Goal: Information Seeking & Learning: Learn about a topic

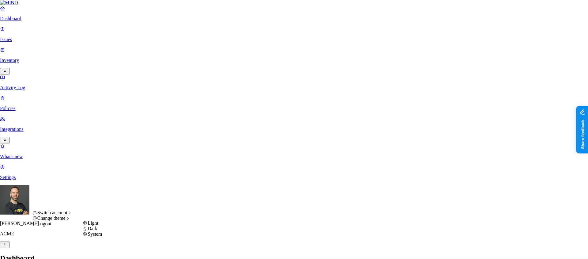
click at [97, 231] on span "Dark" at bounding box center [93, 228] width 10 height 5
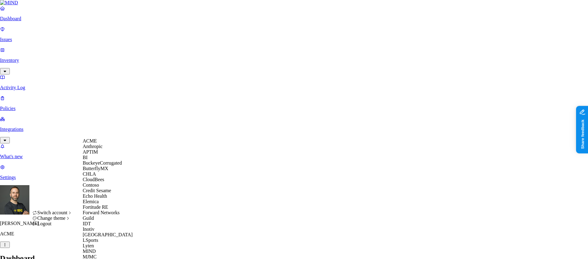
click at [108, 193] on span "Credit Sesame" at bounding box center [97, 190] width 28 height 5
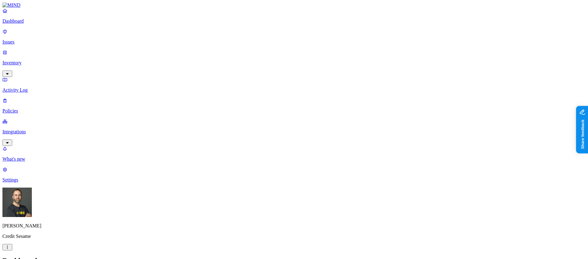
click at [54, 50] on link "Inventory" at bounding box center [293, 63] width 583 height 26
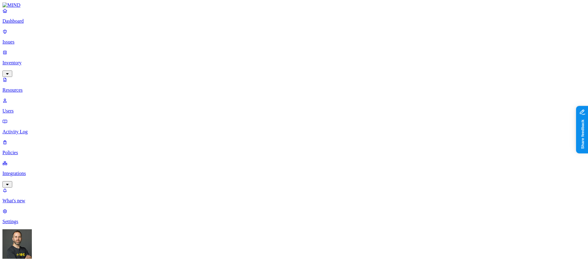
click at [37, 108] on p "Users" at bounding box center [293, 111] width 583 height 6
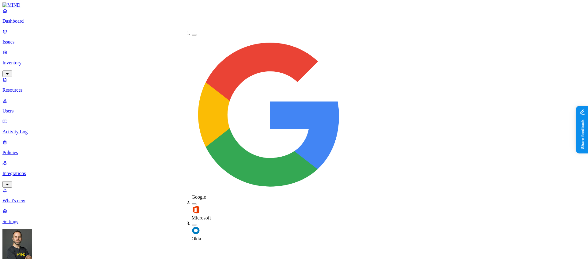
click at [192, 224] on button "button" at bounding box center [194, 225] width 5 height 2
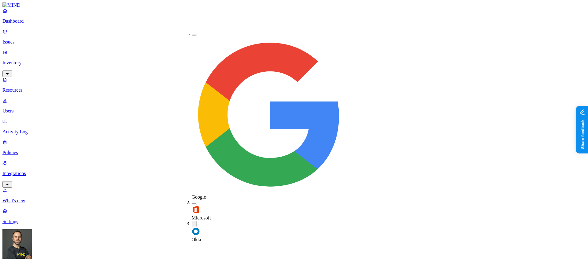
click at [192, 34] on button "button" at bounding box center [194, 35] width 5 height 2
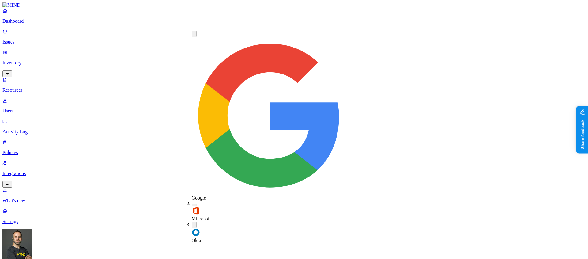
click at [192, 221] on button "button" at bounding box center [194, 224] width 5 height 6
click at [192, 204] on button "button" at bounding box center [194, 205] width 5 height 2
click at [192, 201] on button "button" at bounding box center [194, 204] width 5 height 6
click at [192, 204] on button "button" at bounding box center [194, 205] width 5 height 2
click at [192, 33] on button "button" at bounding box center [194, 34] width 5 height 6
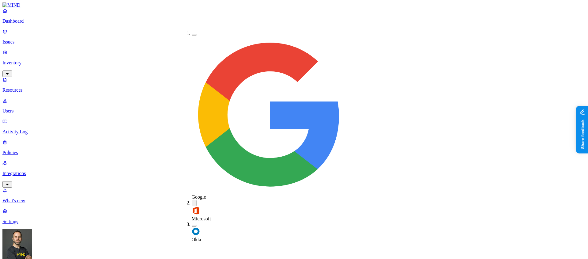
click at [192, 34] on button "button" at bounding box center [194, 35] width 5 height 2
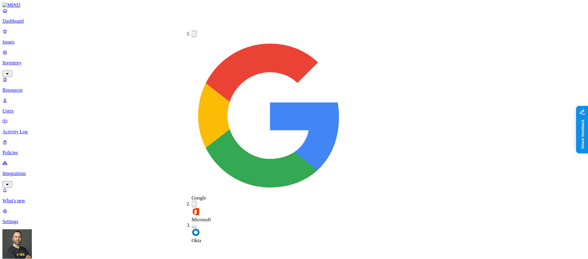
click at [192, 201] on div "Microsoft" at bounding box center [192, 212] width 0 height 22
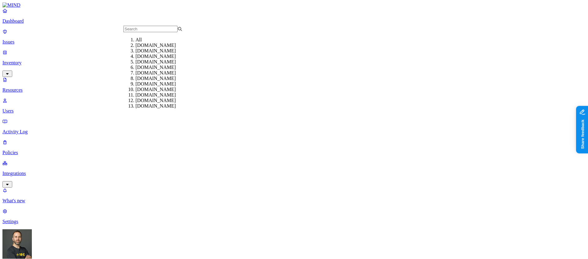
click at [146, 48] on div "creditsesame.com" at bounding box center [165, 46] width 59 height 6
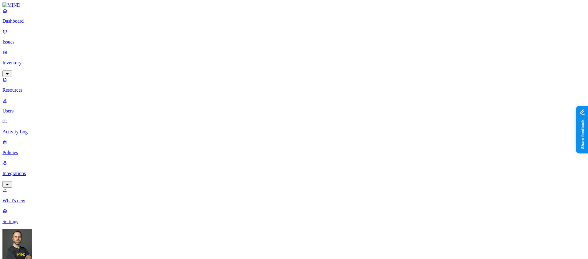
click at [27, 224] on p "Settings" at bounding box center [293, 222] width 583 height 6
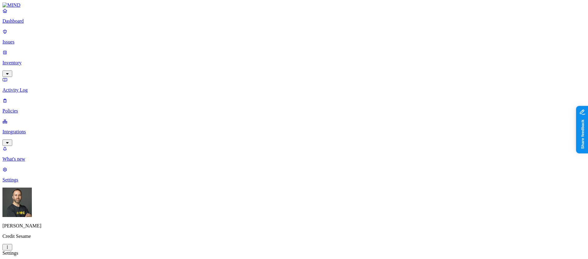
click at [32, 24] on p "Dashboard" at bounding box center [293, 21] width 583 height 6
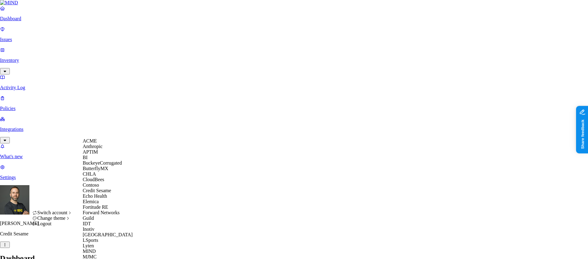
click at [110, 165] on span "BuckeyeCorrugated" at bounding box center [102, 162] width 39 height 5
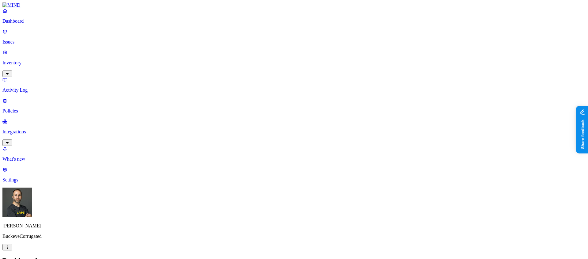
click at [37, 129] on p "Integrations" at bounding box center [293, 132] width 583 height 6
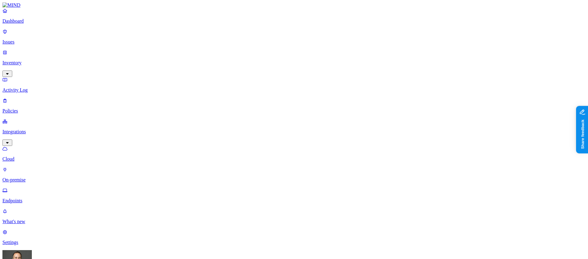
click at [31, 177] on p "On-premise" at bounding box center [293, 180] width 583 height 6
click at [34, 24] on p "Dashboard" at bounding box center [293, 21] width 583 height 6
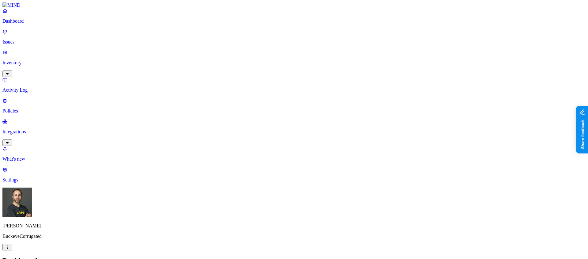
click at [26, 60] on p "Inventory" at bounding box center [293, 63] width 583 height 6
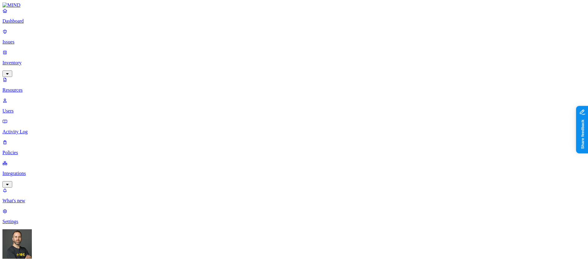
click at [24, 24] on p "Dashboard" at bounding box center [293, 21] width 583 height 6
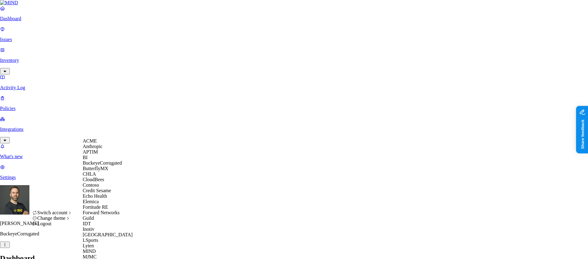
click at [104, 193] on span "Credit Sesame" at bounding box center [97, 190] width 28 height 5
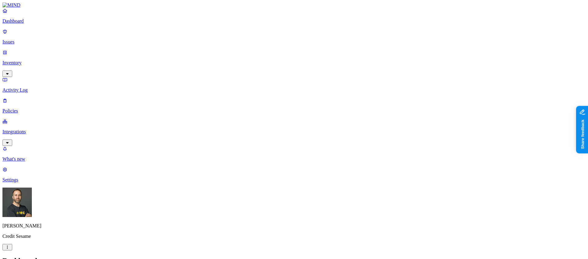
click at [40, 129] on p "Integrations" at bounding box center [293, 132] width 583 height 6
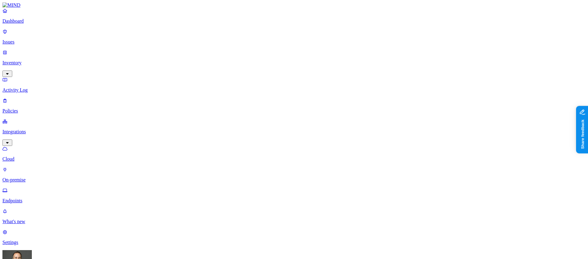
click at [31, 198] on p "Endpoints" at bounding box center [293, 201] width 583 height 6
click at [36, 24] on p "Dashboard" at bounding box center [293, 21] width 583 height 6
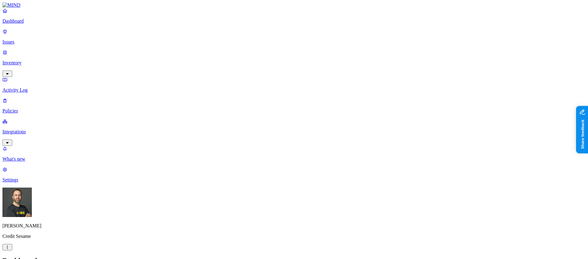
click at [33, 129] on p "Integrations" at bounding box center [293, 132] width 583 height 6
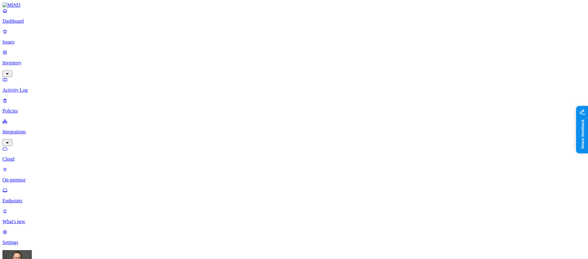
click at [28, 187] on link "Endpoints" at bounding box center [293, 195] width 583 height 16
click at [25, 24] on p "Dashboard" at bounding box center [293, 21] width 583 height 6
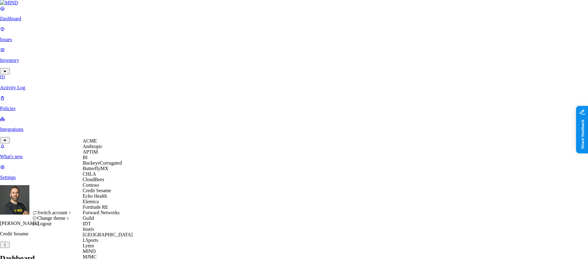
click at [118, 165] on span "BuckeyeCorrugated" at bounding box center [102, 162] width 39 height 5
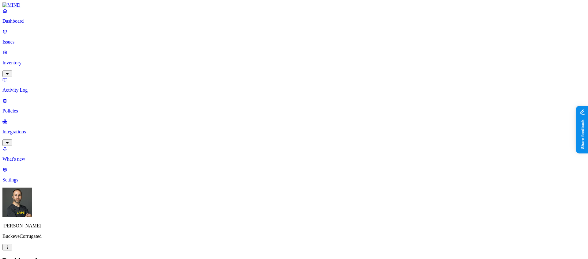
click at [28, 129] on p "Integrations" at bounding box center [293, 132] width 583 height 6
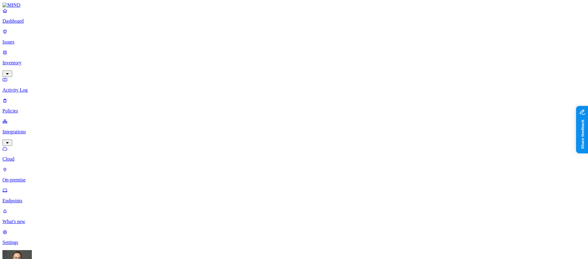
click at [28, 198] on p "Endpoints" at bounding box center [293, 201] width 583 height 6
click at [41, 24] on p "Dashboard" at bounding box center [293, 21] width 583 height 6
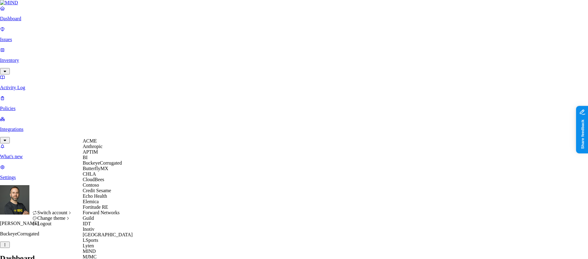
click at [104, 193] on span "Credit Sesame" at bounding box center [97, 190] width 28 height 5
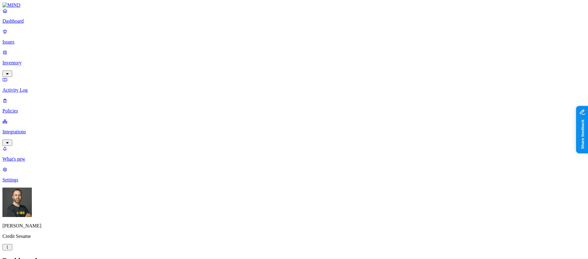
click at [29, 129] on p "Integrations" at bounding box center [293, 132] width 583 height 6
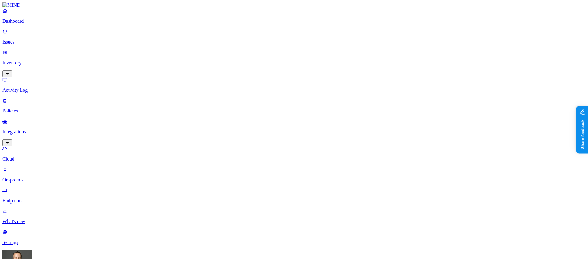
click at [25, 198] on p "Endpoints" at bounding box center [293, 201] width 583 height 6
click at [29, 156] on p "Cloud" at bounding box center [293, 159] width 583 height 6
click at [34, 177] on p "On-premise" at bounding box center [293, 180] width 583 height 6
click at [32, 198] on p "Endpoints" at bounding box center [293, 201] width 583 height 6
click at [34, 24] on p "Dashboard" at bounding box center [293, 21] width 583 height 6
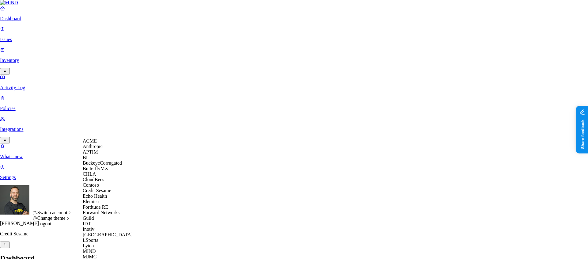
scroll to position [64, 0]
click at [111, 193] on div "Echo Health" at bounding box center [112, 196] width 59 height 6
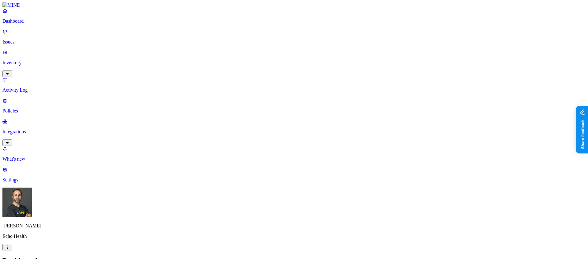
click at [32, 129] on p "Integrations" at bounding box center [293, 132] width 583 height 6
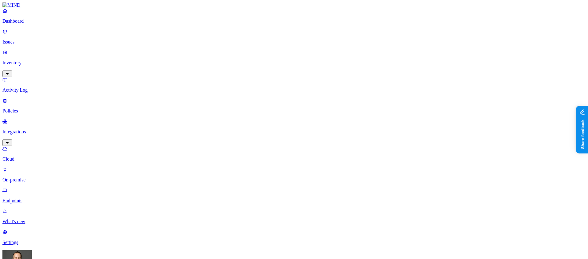
click at [33, 24] on p "Dashboard" at bounding box center [293, 21] width 583 height 6
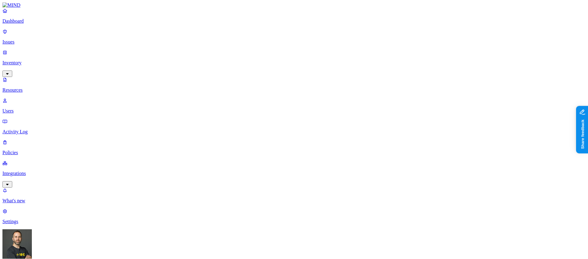
click at [29, 24] on p "Dashboard" at bounding box center [293, 21] width 583 height 6
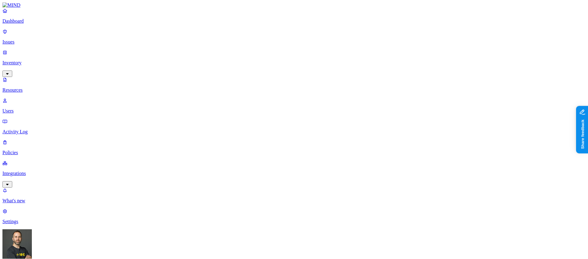
click at [38, 24] on p "Dashboard" at bounding box center [293, 21] width 583 height 6
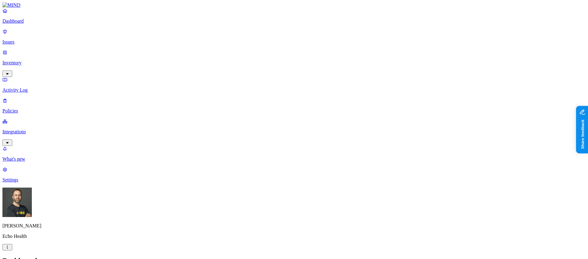
click at [27, 129] on p "Integrations" at bounding box center [293, 132] width 583 height 6
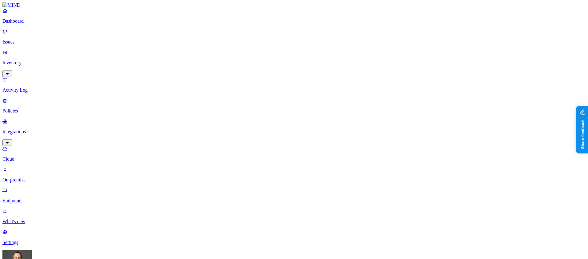
click at [32, 167] on link "On-premise" at bounding box center [293, 175] width 583 height 16
click at [32, 198] on p "Endpoints" at bounding box center [293, 201] width 583 height 6
click at [34, 24] on p "Dashboard" at bounding box center [293, 21] width 583 height 6
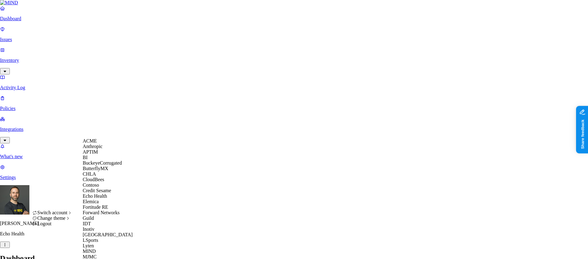
scroll to position [231, 0]
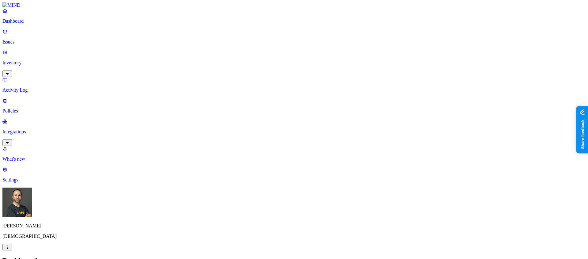
click at [35, 129] on p "Integrations" at bounding box center [293, 132] width 583 height 6
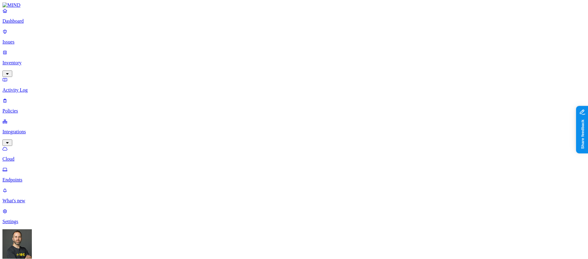
click at [47, 24] on p "Dashboard" at bounding box center [293, 21] width 583 height 6
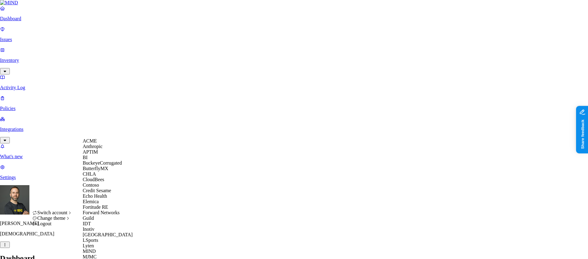
scroll to position [193, 0]
click at [100, 254] on div "MJMC" at bounding box center [112, 257] width 59 height 6
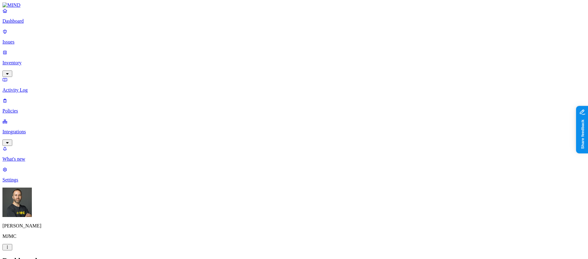
click at [41, 129] on p "Integrations" at bounding box center [293, 132] width 583 height 6
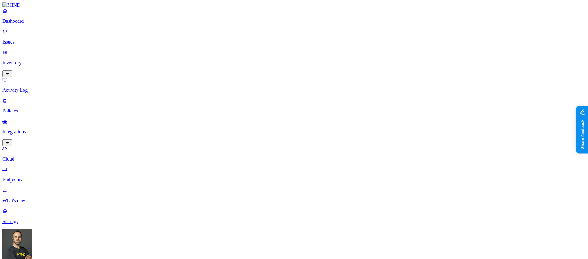
click at [33, 24] on p "Dashboard" at bounding box center [293, 21] width 583 height 6
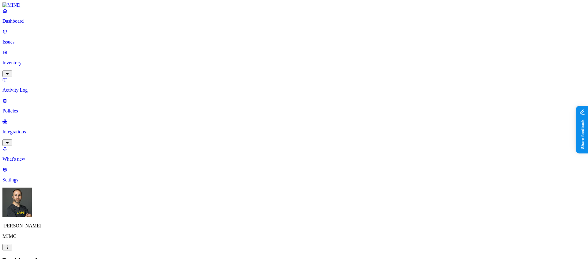
click at [59, 250] on html "Dashboard Issues Inventory Activity Log Policies Integrations What's new 1 Sett…" at bounding box center [294, 187] width 588 height 374
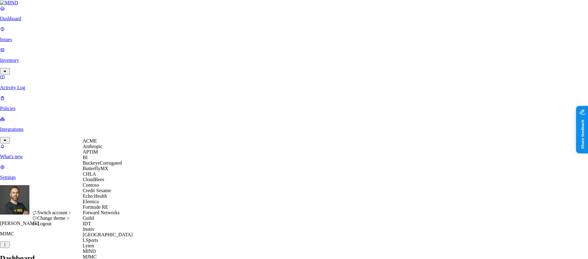
scroll to position [231, 0]
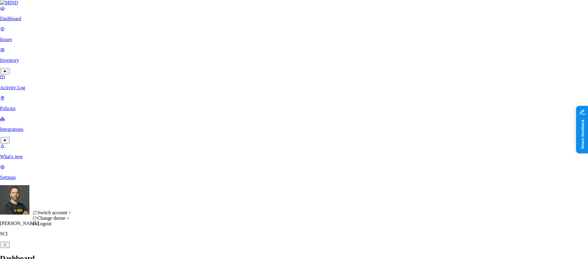
click at [58, 248] on html "Dashboard Issues Inventory Activity Log Policies Integrations What's new 1 Sett…" at bounding box center [294, 186] width 588 height 372
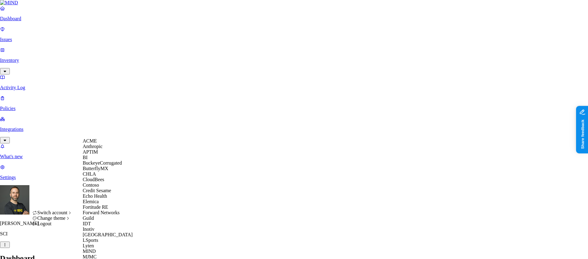
click at [100, 144] on div "ACME" at bounding box center [112, 141] width 59 height 6
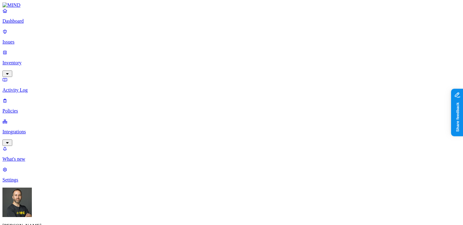
click at [29, 53] on link "Inventory" at bounding box center [231, 63] width 458 height 26
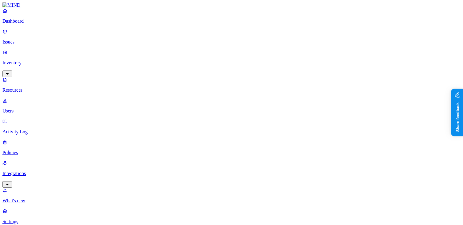
click at [40, 24] on link "Dashboard" at bounding box center [231, 16] width 458 height 16
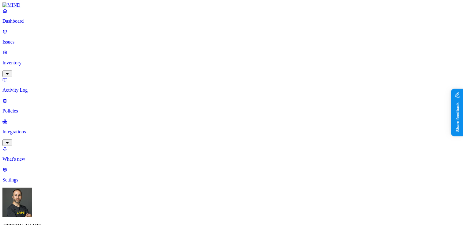
click at [25, 183] on p "Settings" at bounding box center [231, 180] width 458 height 6
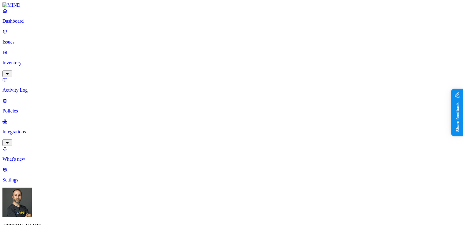
click at [39, 129] on p "Integrations" at bounding box center [231, 132] width 458 height 6
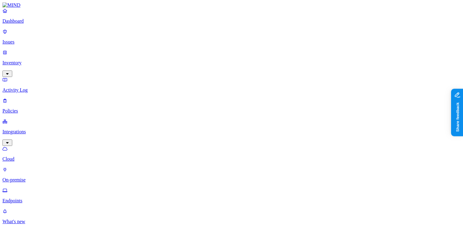
click at [29, 198] on p "Endpoints" at bounding box center [231, 201] width 458 height 6
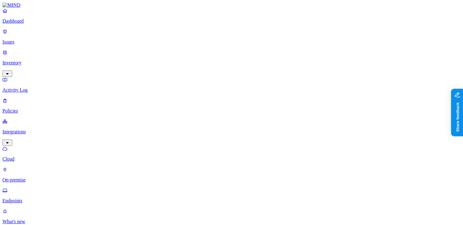
click at [25, 156] on p "Cloud" at bounding box center [231, 159] width 458 height 6
click at [26, 198] on p "Endpoints" at bounding box center [231, 201] width 458 height 6
click at [17, 60] on p "Inventory" at bounding box center [231, 63] width 458 height 6
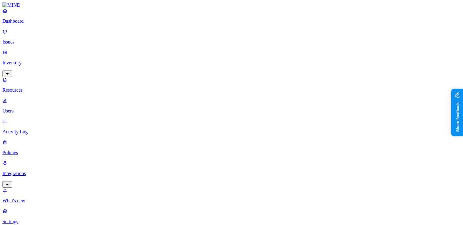
click at [38, 24] on p "Dashboard" at bounding box center [231, 21] width 458 height 6
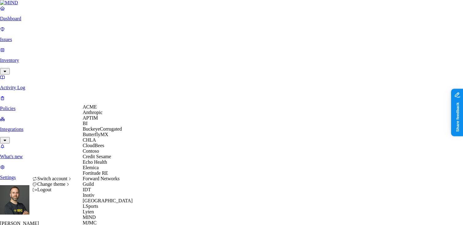
scroll to position [159, 0]
click at [100, 220] on div "MJMC" at bounding box center [112, 223] width 59 height 6
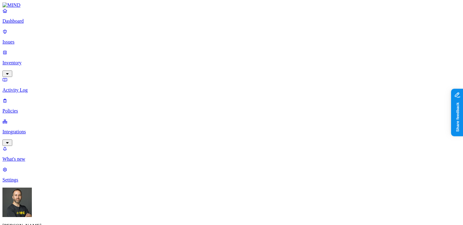
click at [43, 129] on p "Integrations" at bounding box center [231, 132] width 458 height 6
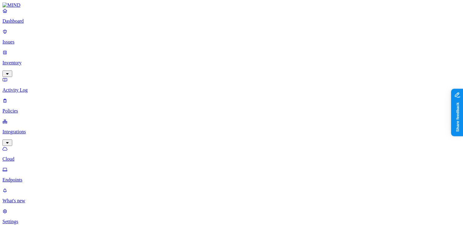
click at [40, 24] on p "Dashboard" at bounding box center [231, 21] width 458 height 6
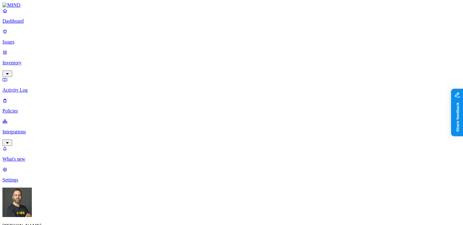
click at [46, 39] on p "Issues" at bounding box center [231, 42] width 458 height 6
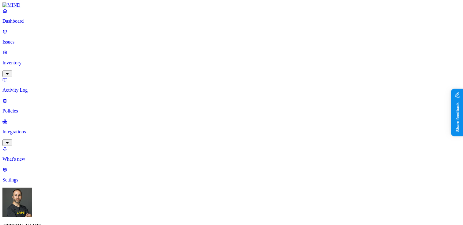
click at [38, 60] on p "Inventory" at bounding box center [231, 63] width 458 height 6
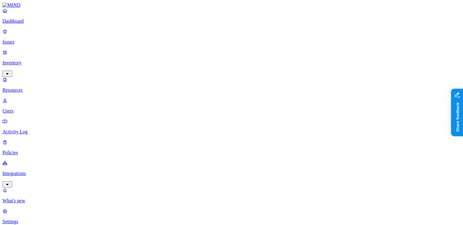
click at [26, 129] on p "Activity Log" at bounding box center [231, 132] width 458 height 6
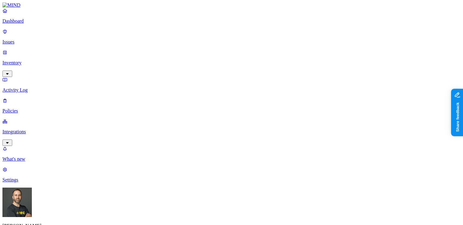
click at [26, 108] on p "Policies" at bounding box center [231, 111] width 458 height 6
click at [22, 129] on p "Integrations" at bounding box center [231, 132] width 458 height 6
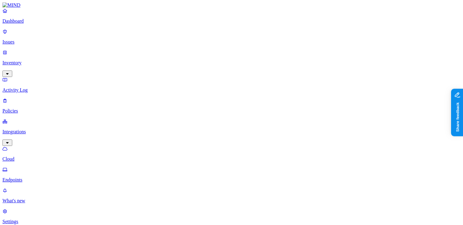
click at [30, 24] on p "Dashboard" at bounding box center [231, 21] width 458 height 6
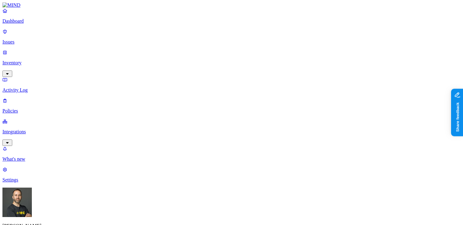
click at [58, 216] on html "Dashboard Issues Inventory Activity Log Policies Integrations What's new 1 Sett…" at bounding box center [231, 187] width 463 height 374
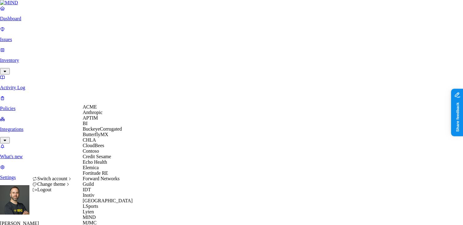
click at [108, 110] on div "ACME" at bounding box center [112, 107] width 59 height 6
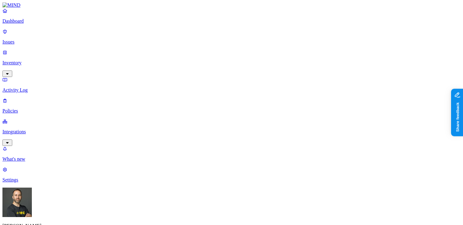
click at [35, 155] on nav "Dashboard Issues Inventory Activity Log Policies Integrations What's new 1 Sett…" at bounding box center [231, 95] width 458 height 175
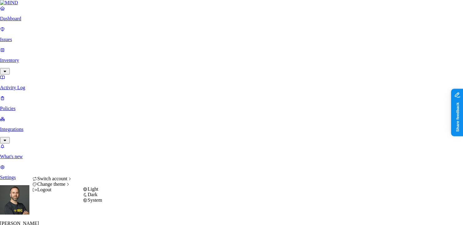
click at [96, 202] on span "System" at bounding box center [95, 199] width 14 height 5
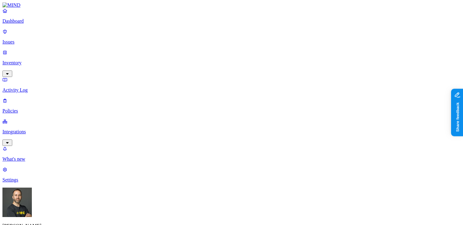
click at [59, 221] on div "Tom Mayblum ACME" at bounding box center [231, 218] width 458 height 63
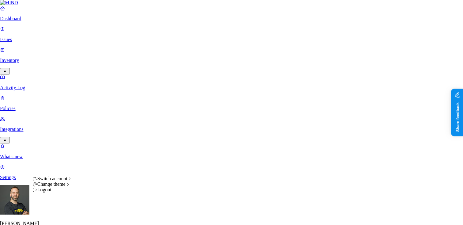
click at [98, 191] on span "Light" at bounding box center [93, 188] width 11 height 5
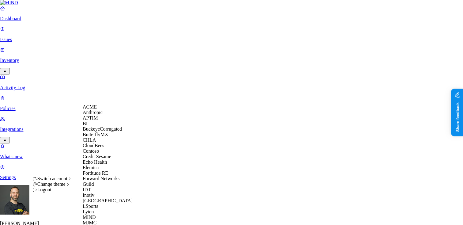
scroll to position [261, 0]
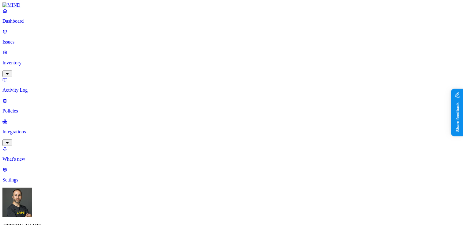
click at [33, 183] on p "Settings" at bounding box center [231, 180] width 458 height 6
click at [32, 24] on link "Dashboard" at bounding box center [231, 16] width 458 height 16
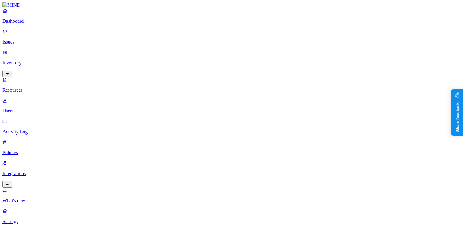
scroll to position [39, 0]
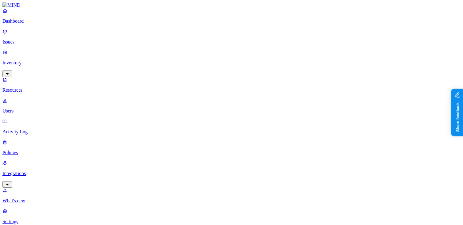
scroll to position [211, 0]
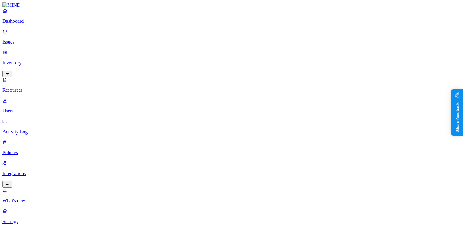
click at [48, 24] on p "Dashboard" at bounding box center [231, 21] width 458 height 6
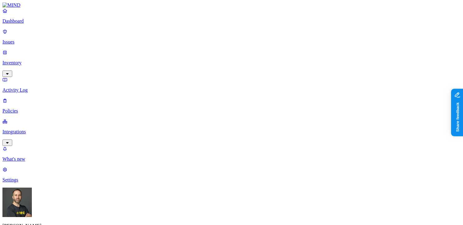
click at [31, 129] on p "Integrations" at bounding box center [231, 132] width 458 height 6
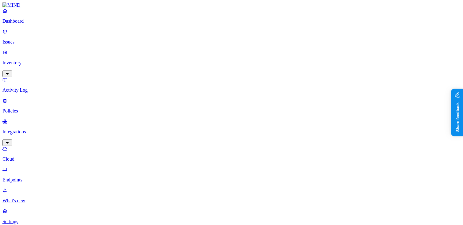
click at [31, 24] on p "Dashboard" at bounding box center [231, 21] width 458 height 6
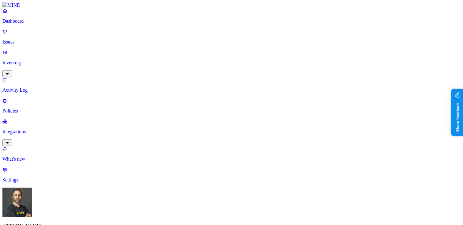
click at [38, 129] on p "Integrations" at bounding box center [231, 132] width 458 height 6
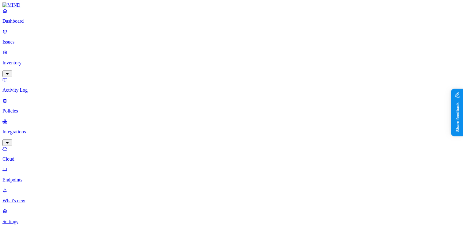
click at [28, 177] on p "Endpoints" at bounding box center [231, 180] width 458 height 6
click at [146, 58] on span "Deployed" at bounding box center [145, 60] width 19 height 5
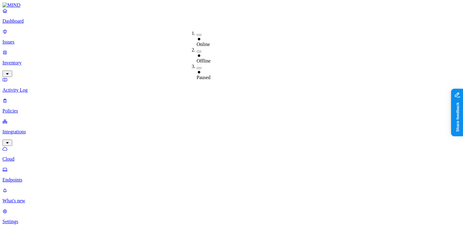
click at [197, 34] on button "button" at bounding box center [199, 35] width 5 height 2
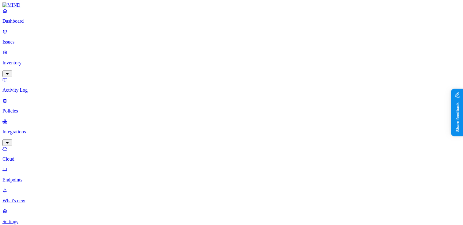
click at [30, 156] on p "Cloud" at bounding box center [231, 159] width 458 height 6
click at [31, 167] on link "Endpoints" at bounding box center [231, 175] width 458 height 16
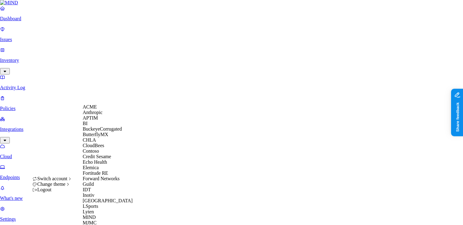
scroll to position [7, 0]
click at [98, 159] on span "Credit Sesame" at bounding box center [97, 156] width 28 height 5
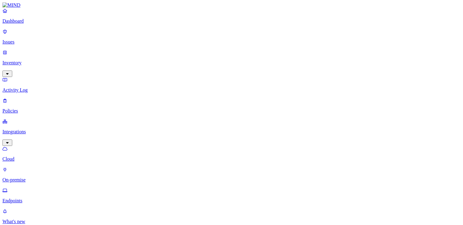
click at [26, 156] on p "Cloud" at bounding box center [231, 159] width 458 height 6
click at [40, 198] on p "Endpoints" at bounding box center [231, 201] width 458 height 6
click at [36, 108] on p "Policies" at bounding box center [231, 111] width 458 height 6
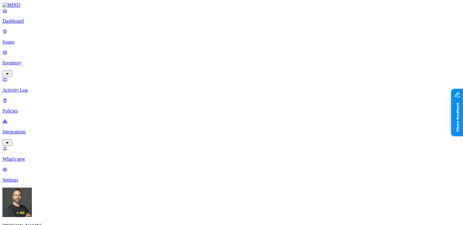
click at [46, 24] on p "Dashboard" at bounding box center [231, 21] width 458 height 6
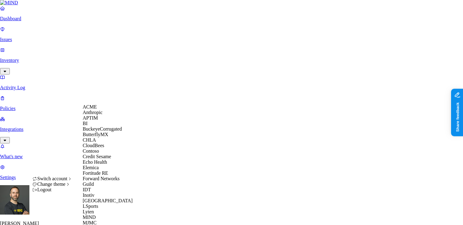
scroll to position [70, 0]
click at [100, 159] on span "Echo Health" at bounding box center [95, 161] width 25 height 5
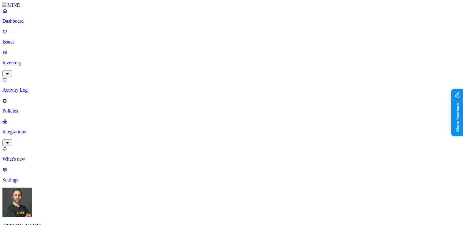
click at [38, 129] on p "Integrations" at bounding box center [231, 132] width 458 height 6
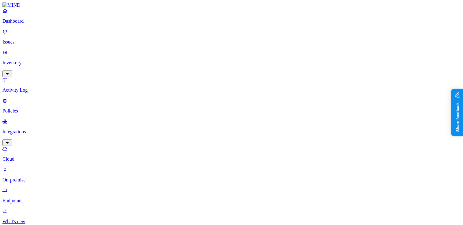
click at [30, 167] on link "On-premise" at bounding box center [231, 175] width 458 height 16
click at [28, 24] on p "Dashboard" at bounding box center [231, 21] width 458 height 6
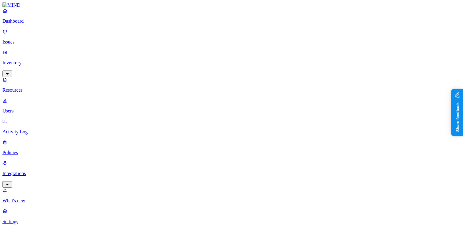
click at [41, 24] on p "Dashboard" at bounding box center [231, 21] width 458 height 6
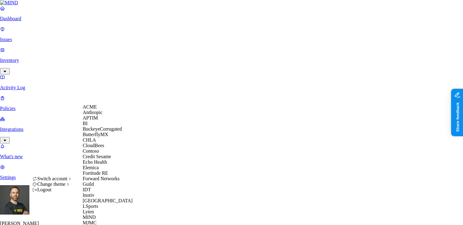
scroll to position [271, 0]
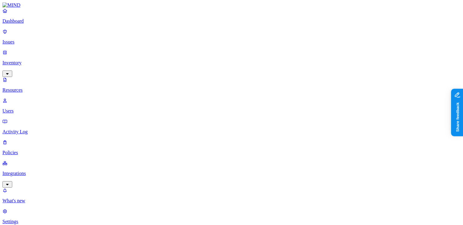
click at [29, 24] on p "Dashboard" at bounding box center [231, 21] width 458 height 6
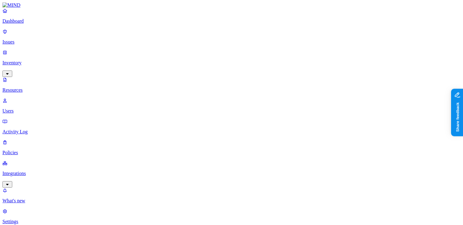
click at [23, 24] on p "Dashboard" at bounding box center [231, 21] width 458 height 6
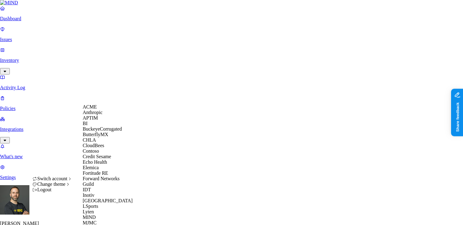
click at [109, 110] on div "ACME" at bounding box center [112, 107] width 59 height 6
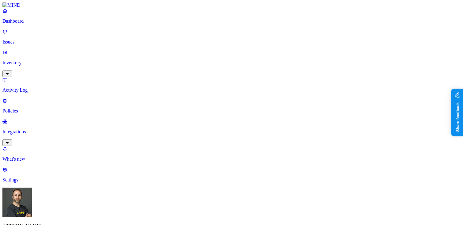
click at [45, 119] on link "Integrations" at bounding box center [231, 132] width 458 height 26
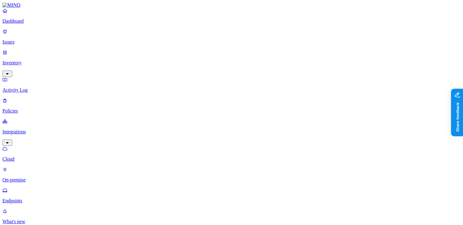
click at [33, 198] on p "Endpoints" at bounding box center [231, 201] width 458 height 6
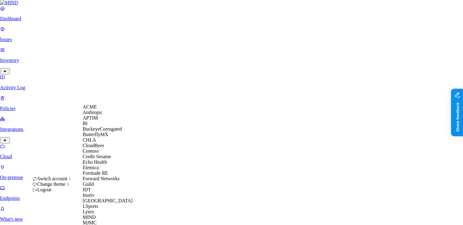
scroll to position [315, 0]
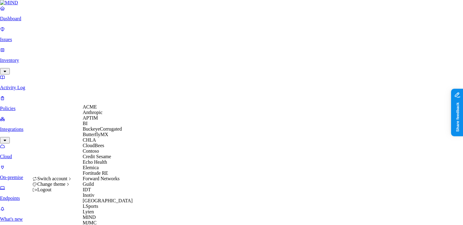
scroll to position [273, 0]
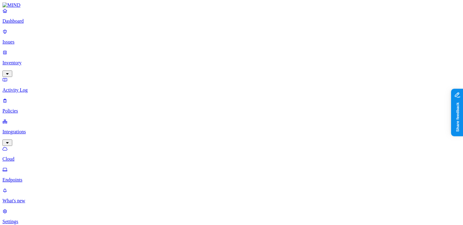
click at [39, 24] on p "Dashboard" at bounding box center [231, 21] width 458 height 6
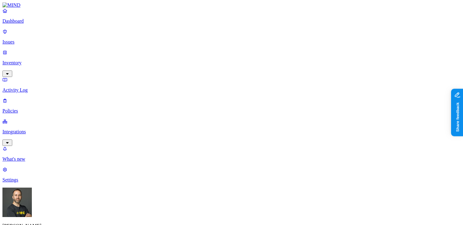
click at [53, 60] on p "Inventory" at bounding box center [231, 63] width 458 height 6
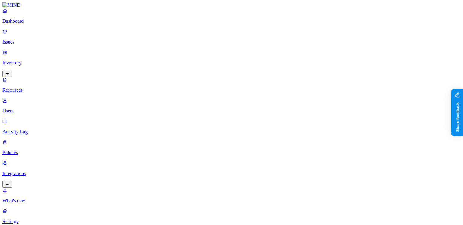
click at [41, 24] on p "Dashboard" at bounding box center [231, 21] width 458 height 6
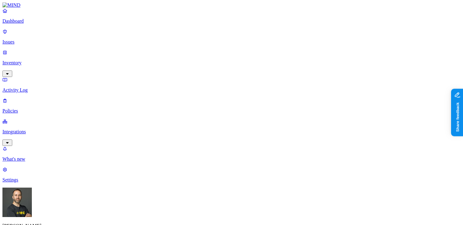
click at [34, 60] on p "Inventory" at bounding box center [231, 63] width 458 height 6
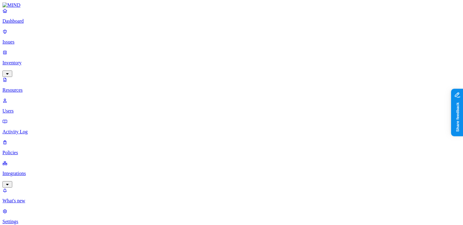
click at [33, 108] on p "Users" at bounding box center [231, 111] width 458 height 6
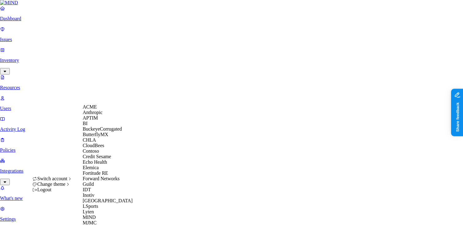
scroll to position [267, 0]
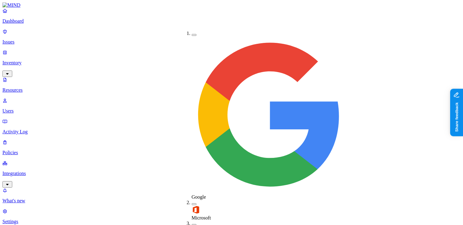
click at [192, 35] on div "Google" at bounding box center [192, 115] width 0 height 169
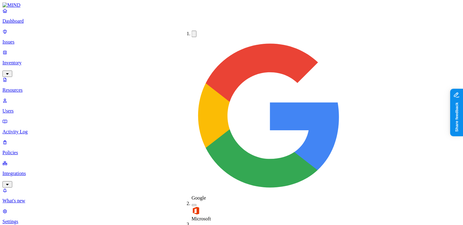
click at [192, 33] on button "button" at bounding box center [194, 34] width 5 height 6
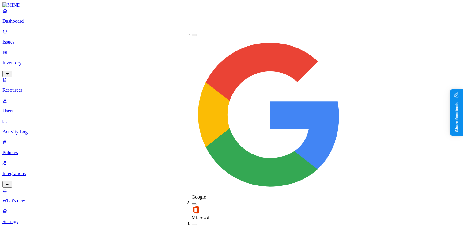
click at [192, 203] on button "button" at bounding box center [194, 204] width 5 height 2
click at [192, 200] on button "button" at bounding box center [194, 203] width 5 height 6
click at [192, 224] on button "button" at bounding box center [194, 225] width 5 height 2
click at [192, 221] on button "button" at bounding box center [194, 224] width 5 height 6
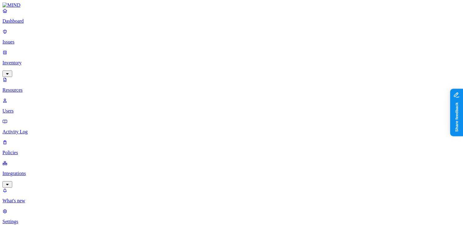
click at [41, 24] on p "Dashboard" at bounding box center [231, 21] width 458 height 6
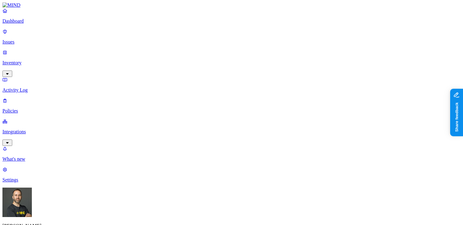
click at [44, 60] on p "Inventory" at bounding box center [231, 63] width 458 height 6
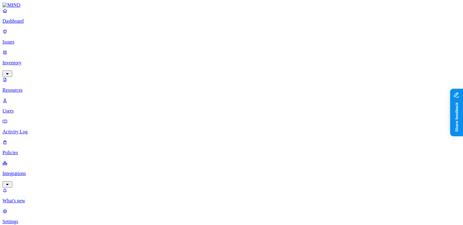
click at [34, 108] on p "Users" at bounding box center [231, 111] width 458 height 6
click at [46, 150] on p "Policies" at bounding box center [231, 153] width 458 height 6
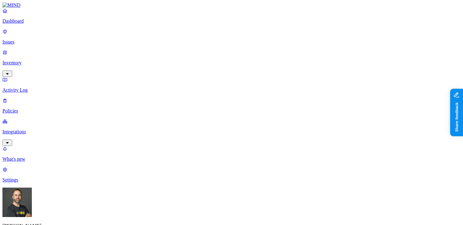
click at [206, 127] on label "Users" at bounding box center [200, 124] width 11 height 5
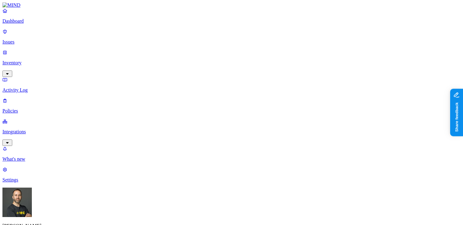
click at [206, 137] on label "Groups" at bounding box center [202, 133] width 14 height 5
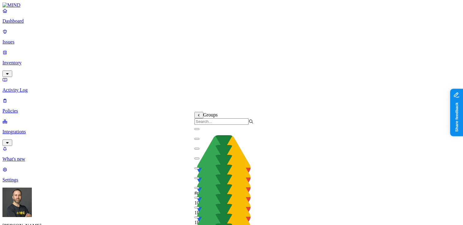
click at [199, 117] on icon at bounding box center [199, 115] width 4 height 3
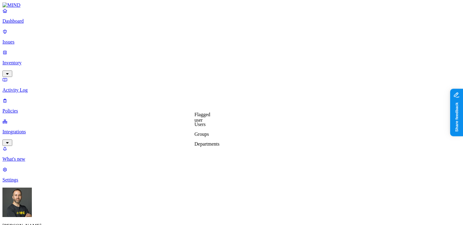
click at [210, 146] on label "Departments" at bounding box center [207, 143] width 25 height 5
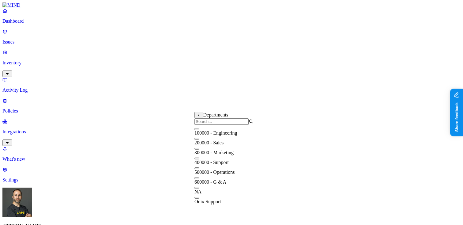
click at [200, 116] on icon at bounding box center [199, 115] width 4 height 3
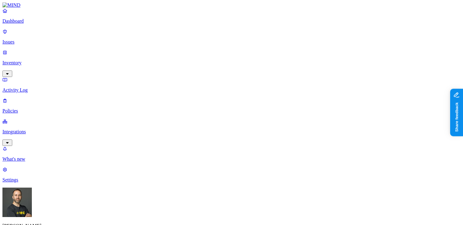
scroll to position [308, 0]
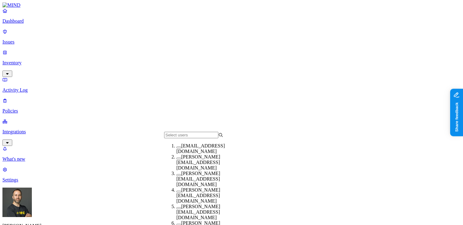
scroll to position [0, 0]
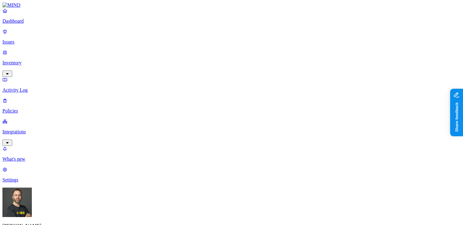
scroll to position [207, 0]
click at [206, 152] on label "Departments" at bounding box center [207, 148] width 25 height 5
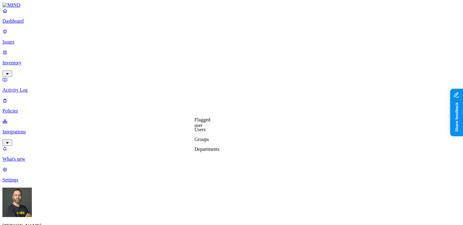
click at [204, 132] on label "Users" at bounding box center [200, 129] width 11 height 5
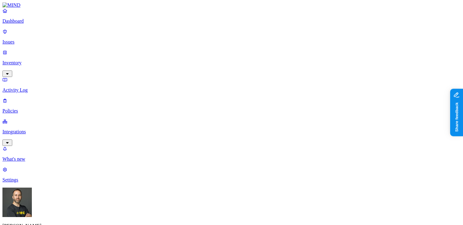
scroll to position [376, 0]
click at [34, 60] on p "Inventory" at bounding box center [231, 63] width 458 height 6
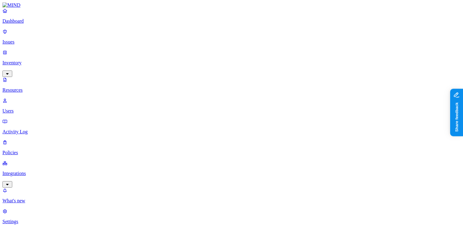
click at [26, 108] on p "Users" at bounding box center [231, 111] width 458 height 6
click at [38, 150] on p "Policies" at bounding box center [231, 153] width 458 height 6
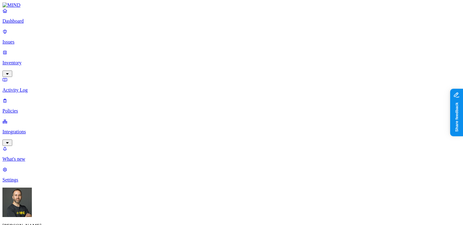
click at [206, 146] on label "Users" at bounding box center [200, 143] width 11 height 5
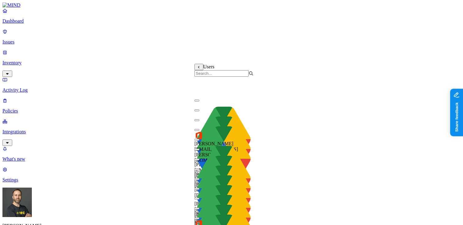
scroll to position [0, 0]
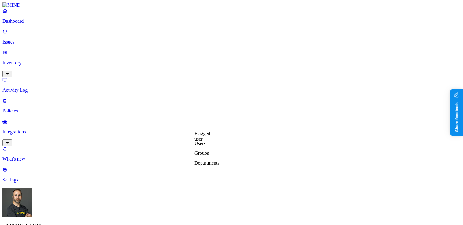
click at [45, 60] on p "Inventory" at bounding box center [231, 63] width 458 height 6
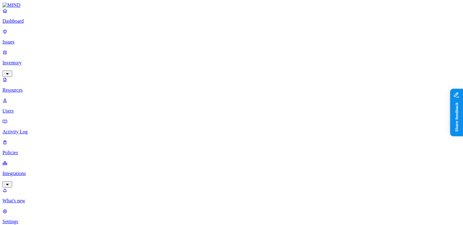
click at [29, 108] on p "Users" at bounding box center [231, 111] width 458 height 6
click at [34, 24] on p "Dashboard" at bounding box center [231, 21] width 458 height 6
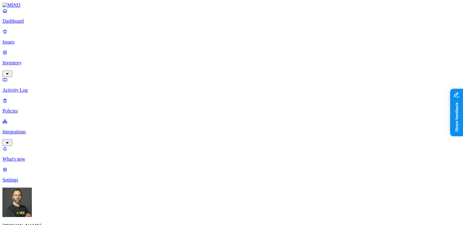
click at [33, 39] on p "Issues" at bounding box center [231, 42] width 458 height 6
click at [197, 85] on button "button" at bounding box center [199, 86] width 5 height 2
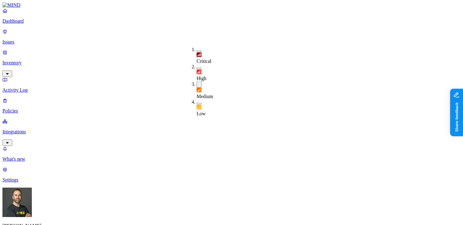
click at [197, 81] on button "button" at bounding box center [199, 84] width 5 height 6
click at [197, 67] on button "button" at bounding box center [199, 68] width 5 height 2
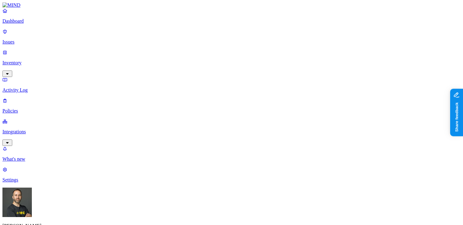
click at [197, 64] on button "button" at bounding box center [199, 67] width 5 height 6
click at [197, 50] on button "button" at bounding box center [199, 51] width 5 height 2
click at [197, 48] on button "button" at bounding box center [199, 50] width 5 height 6
click at [197, 50] on button "button" at bounding box center [199, 51] width 5 height 2
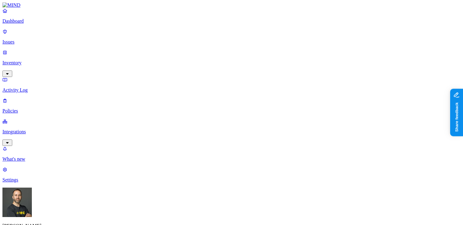
click at [39, 52] on link "Inventory" at bounding box center [231, 63] width 458 height 26
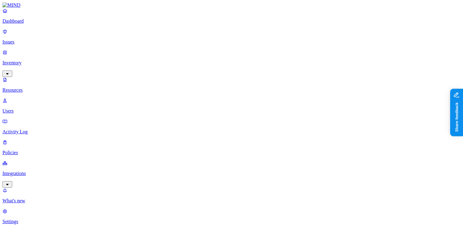
click at [33, 108] on p "Users" at bounding box center [231, 111] width 458 height 6
type input "wael.barakat@samsara.com"
click at [31, 24] on p "Dashboard" at bounding box center [231, 21] width 458 height 6
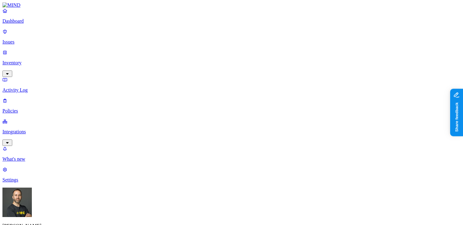
click at [28, 41] on link "Issues" at bounding box center [231, 37] width 458 height 16
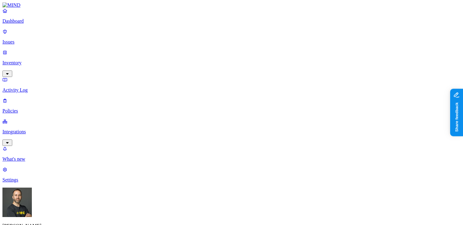
click at [28, 24] on p "Dashboard" at bounding box center [231, 21] width 458 height 6
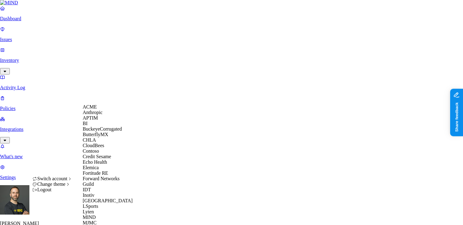
scroll to position [18, 0]
click at [108, 148] on div "CloudBees" at bounding box center [112, 146] width 59 height 6
